Goal: Navigation & Orientation: Find specific page/section

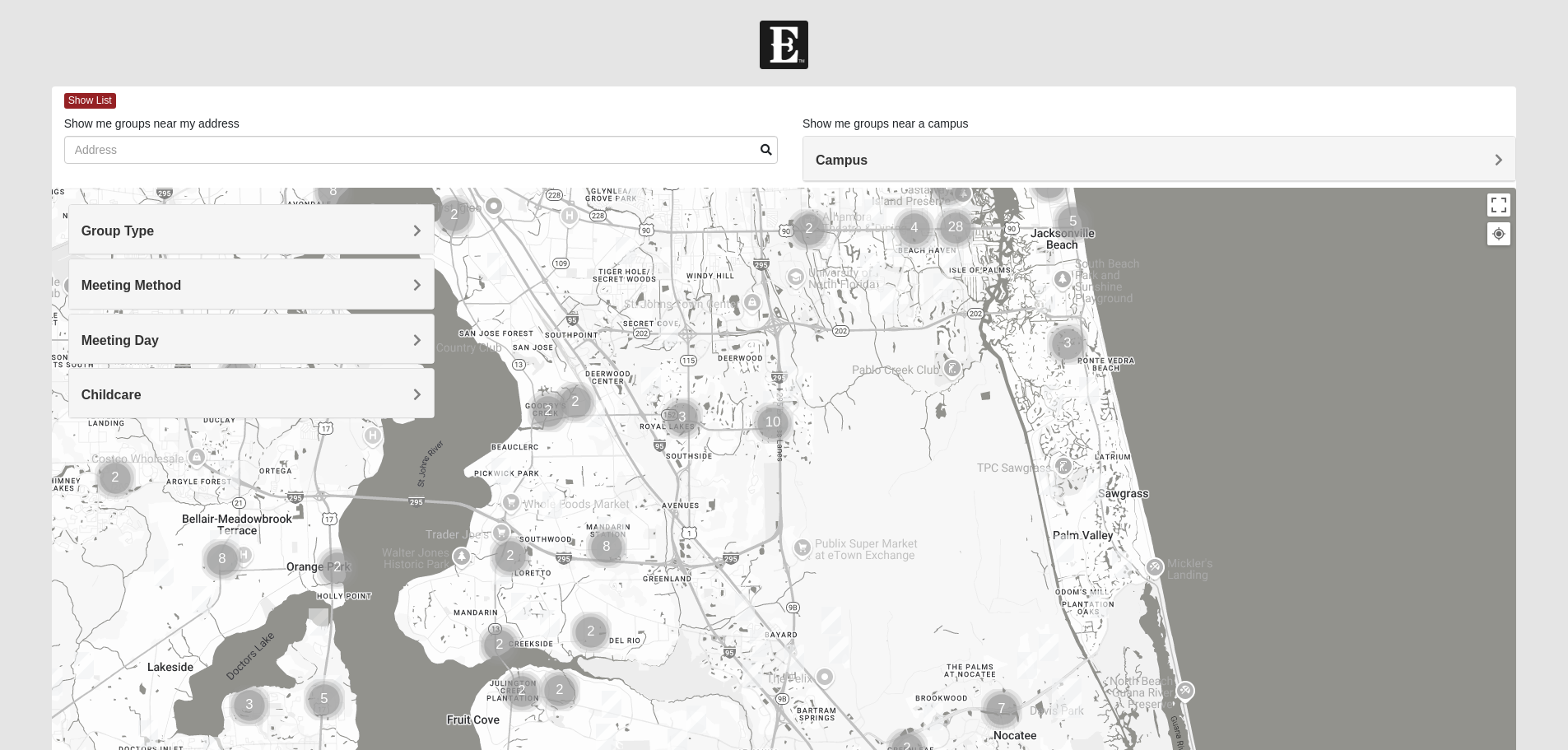
drag, startPoint x: 673, startPoint y: 635, endPoint x: 845, endPoint y: 346, distance: 336.3
click at [845, 346] on div at bounding box center [784, 516] width 1465 height 659
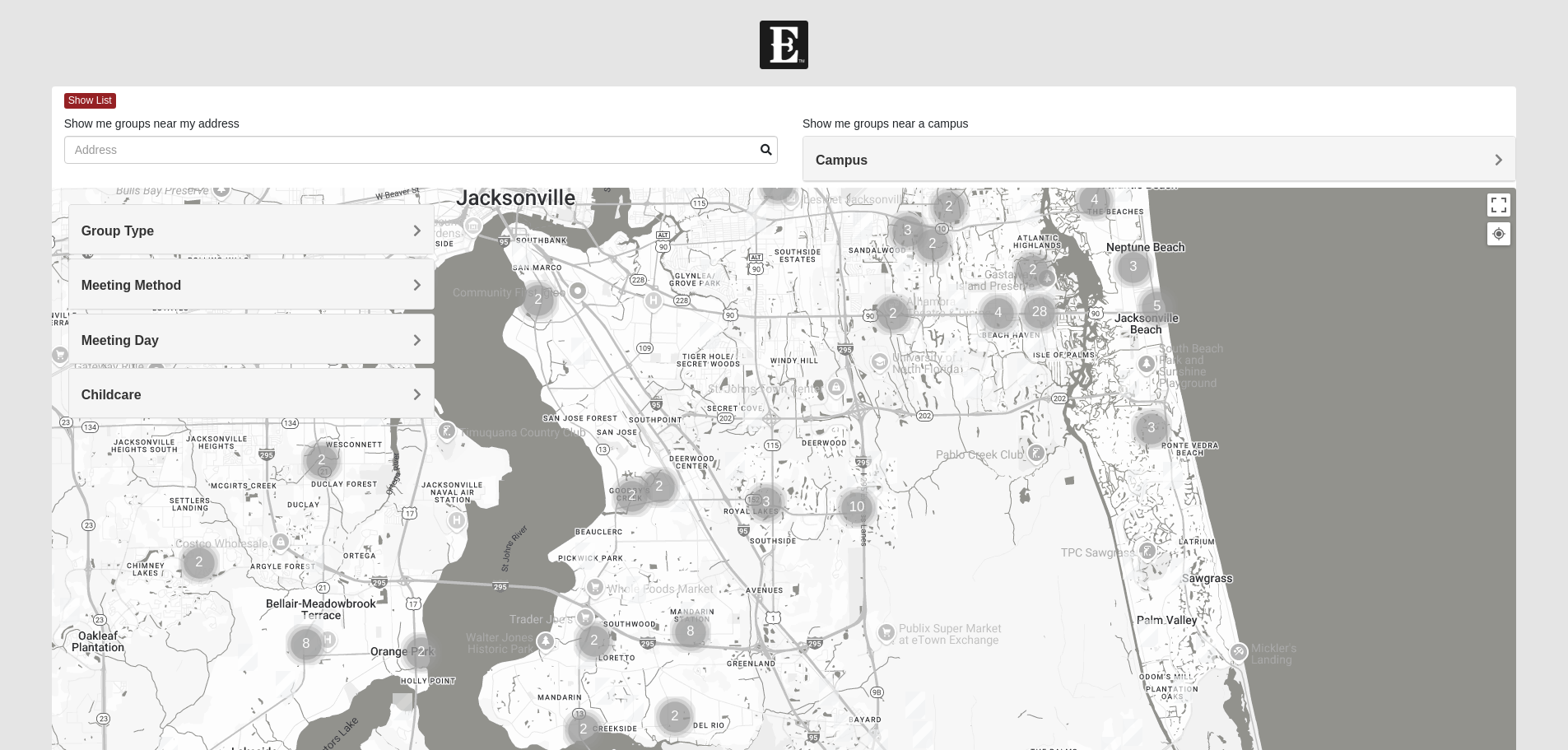
drag, startPoint x: 626, startPoint y: 257, endPoint x: 703, endPoint y: 423, distance: 183.0
click at [702, 423] on div at bounding box center [784, 516] width 1465 height 659
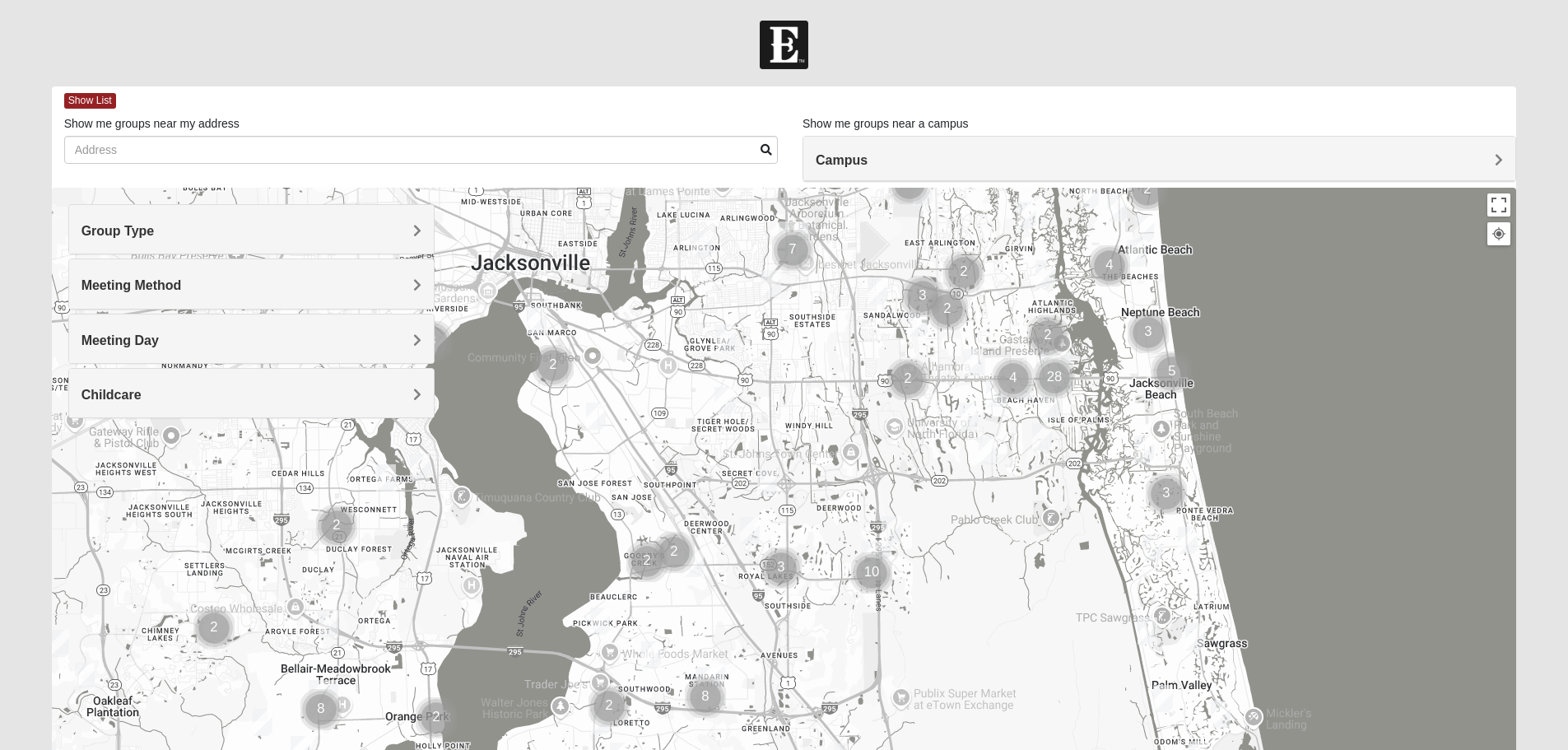
click at [399, 291] on h4 "Meeting Method" at bounding box center [251, 286] width 340 height 15
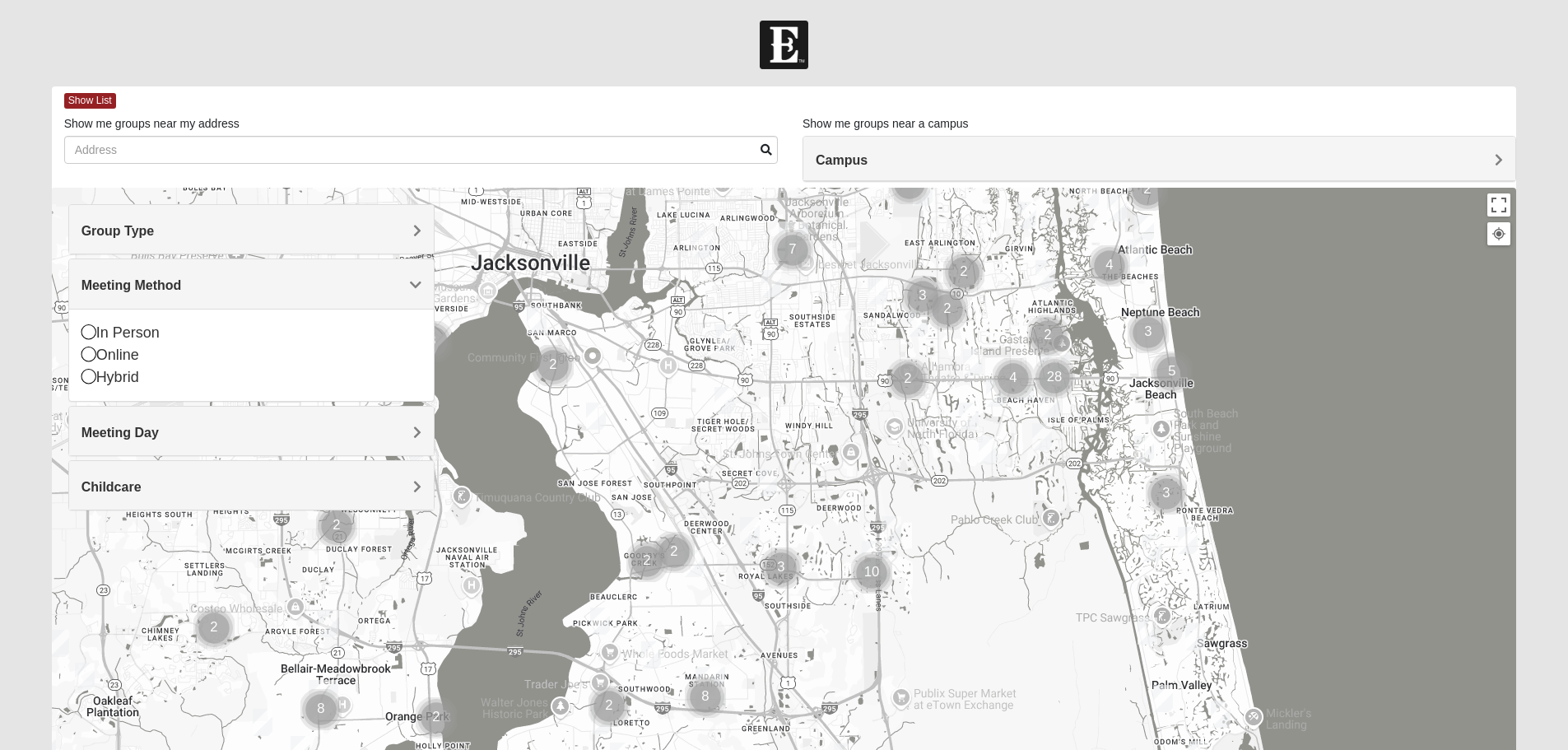
click at [400, 421] on div "Meeting Day" at bounding box center [251, 430] width 365 height 49
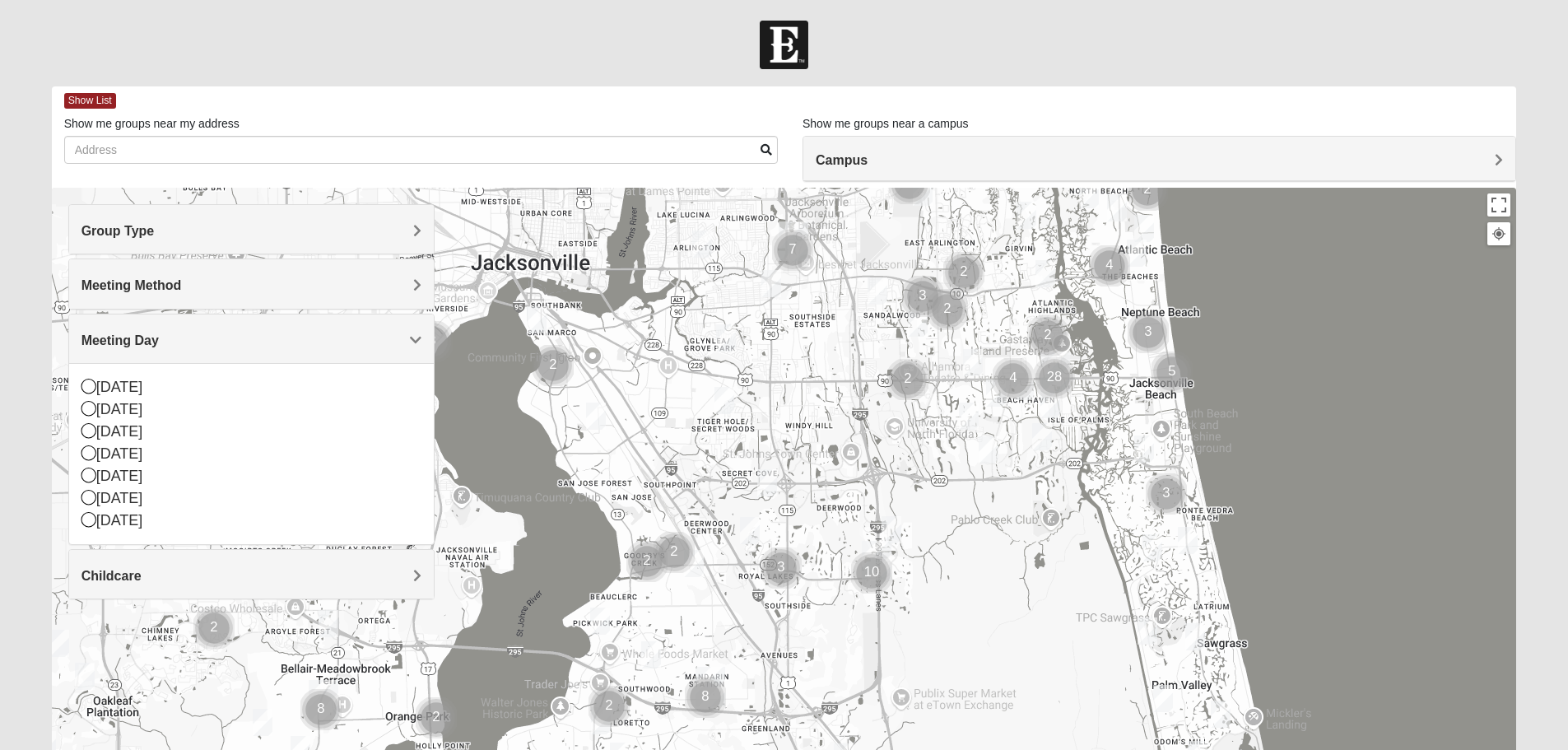
click at [384, 569] on h4 "Childcare" at bounding box center [251, 576] width 340 height 15
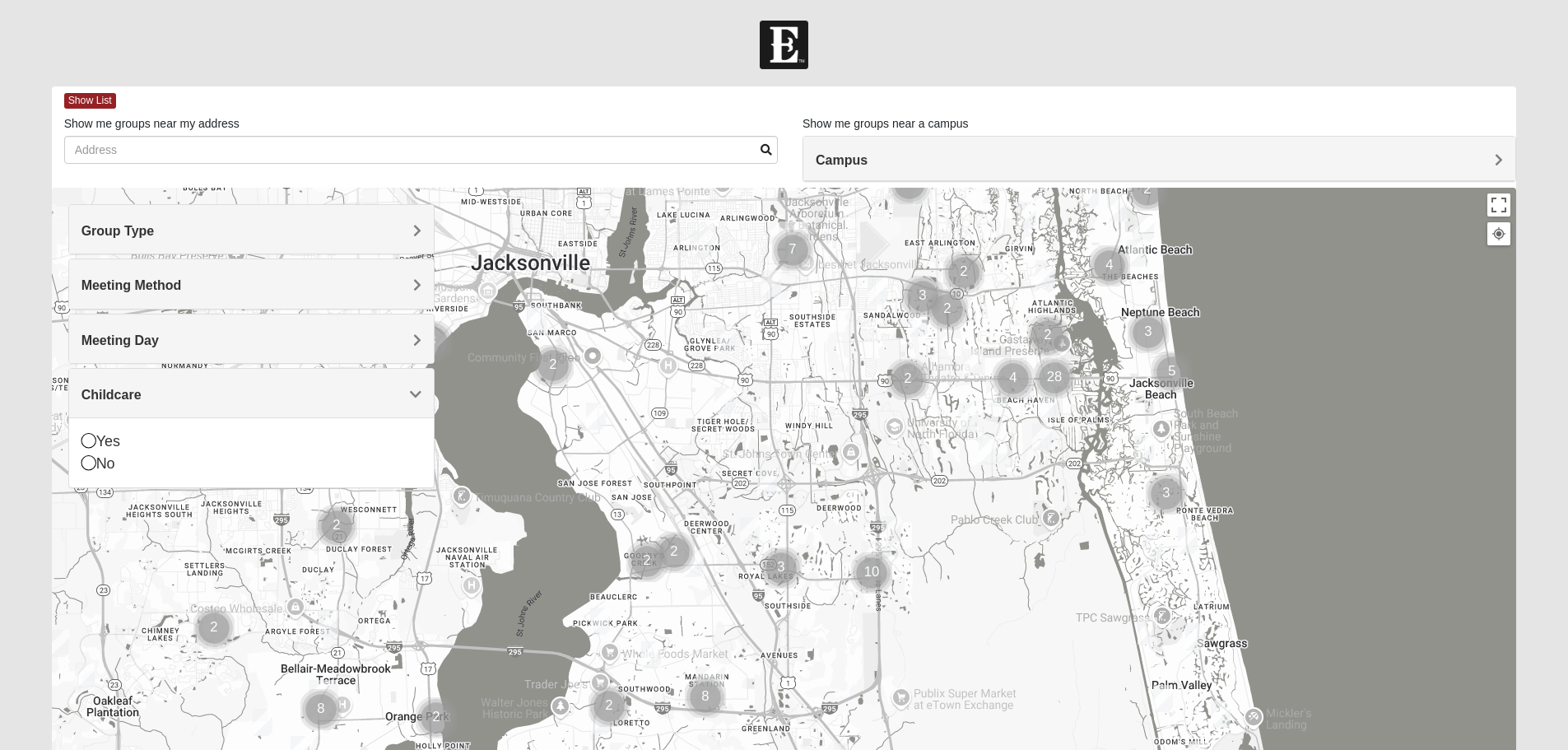
click at [401, 251] on div "Group Type" at bounding box center [251, 229] width 365 height 49
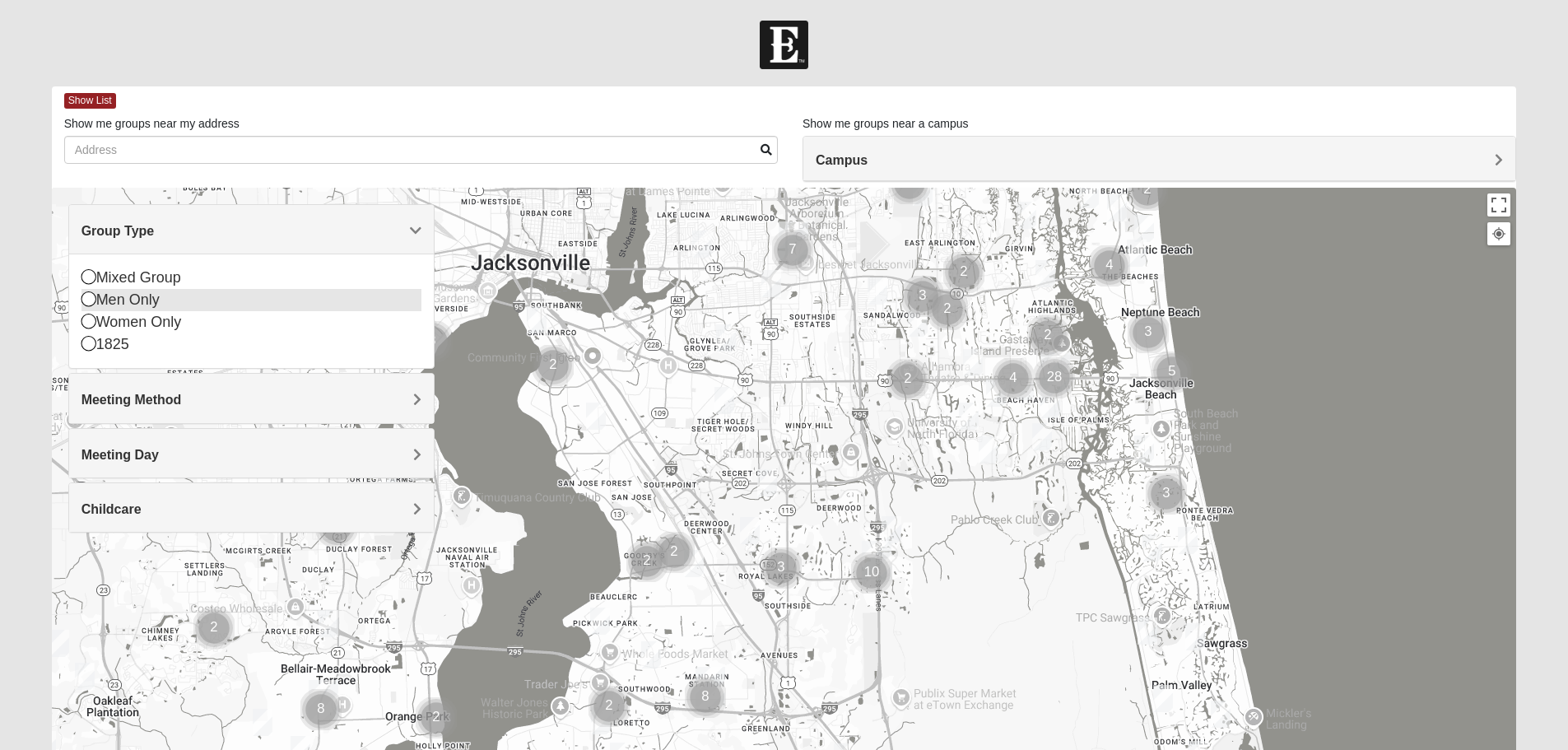
click at [147, 299] on div "Men Only" at bounding box center [251, 300] width 340 height 22
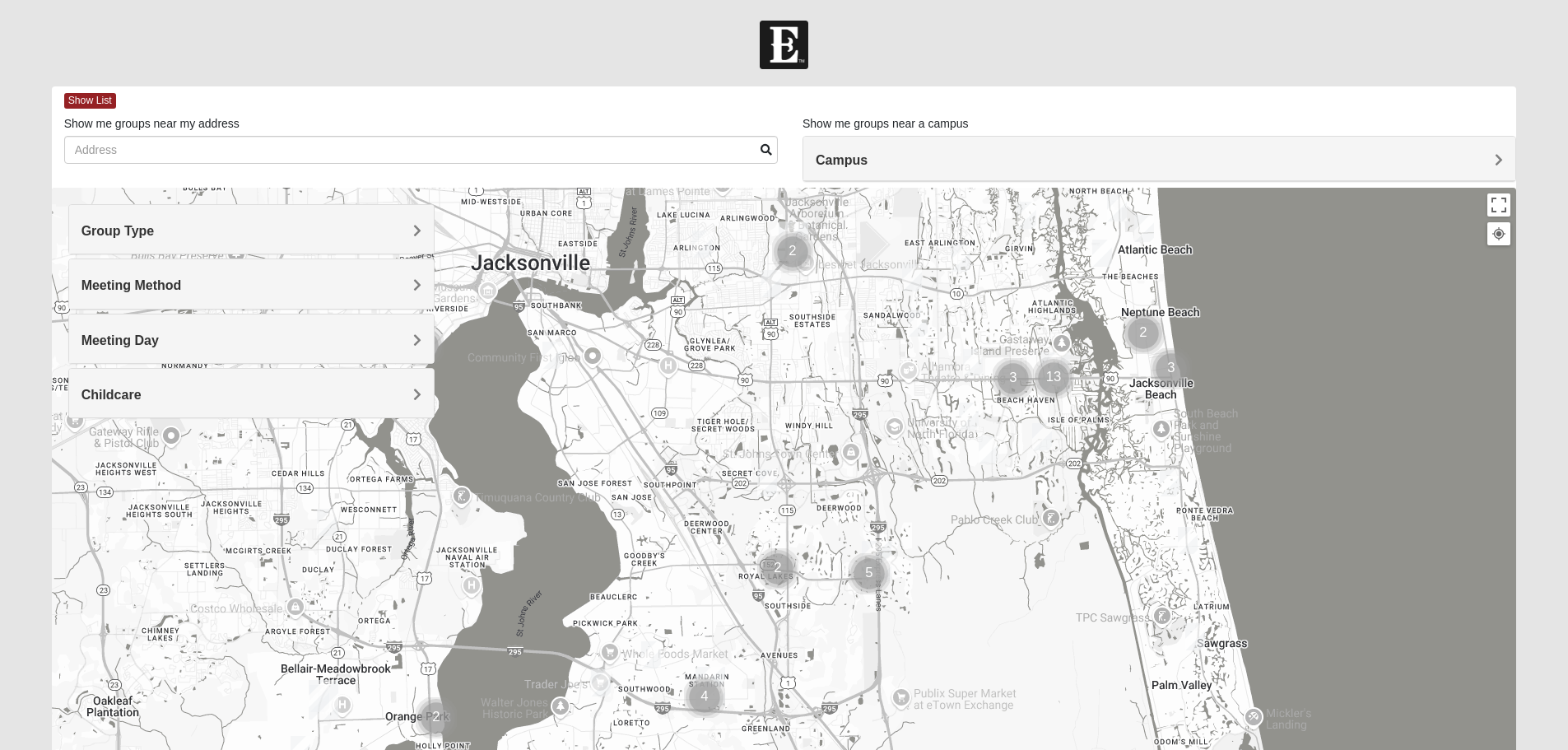
click at [1058, 381] on img "Cluster of 13 groups" at bounding box center [1053, 378] width 41 height 41
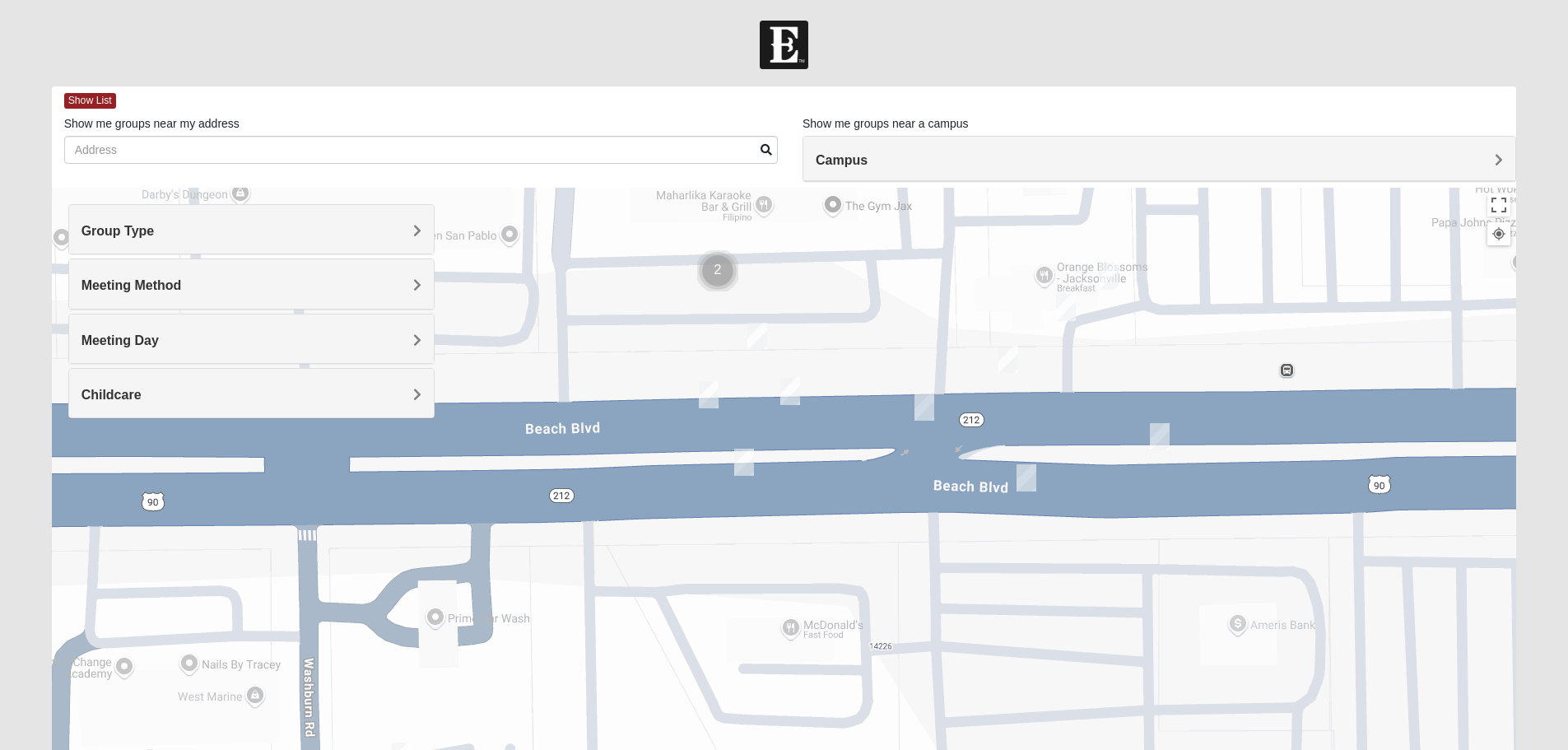
click at [1021, 475] on img "On Campus Mens Pearson 32250" at bounding box center [1026, 478] width 20 height 27
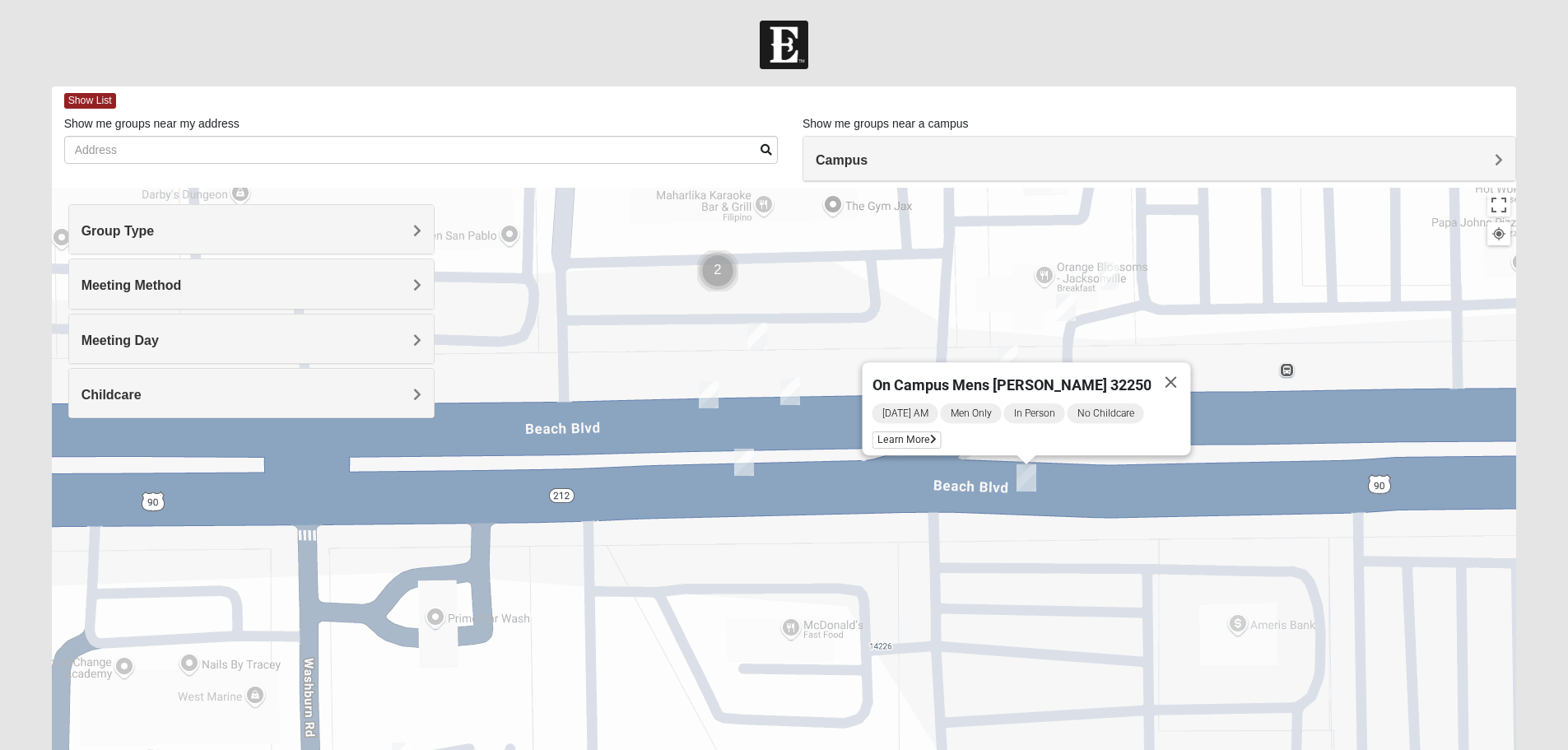
click at [741, 464] on img "Mens Cloin 32250" at bounding box center [744, 462] width 20 height 27
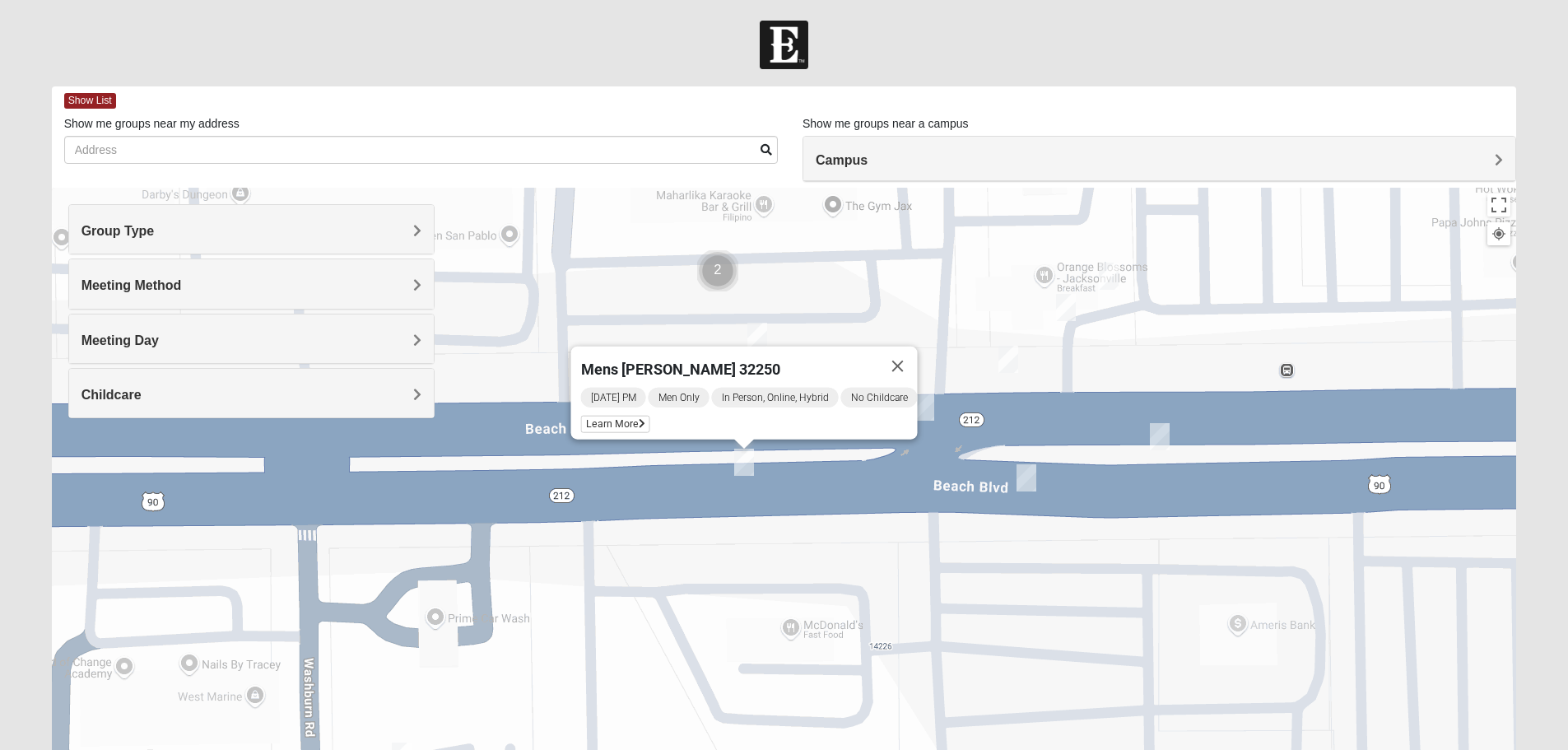
click at [1161, 213] on div "Mens Cloin 32250 Tuesday PM Men Only In Person, Online, Hybrid No Childcare Lea…" at bounding box center [784, 516] width 1465 height 659
